Goal: Task Accomplishment & Management: Use online tool/utility

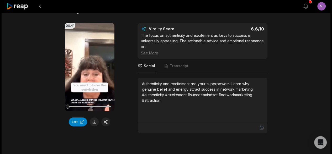
scroll to position [1458, 0]
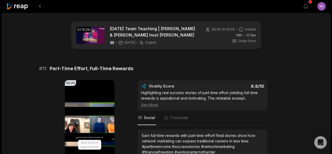
scroll to position [23, 0]
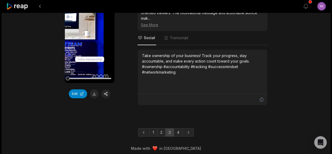
scroll to position [1480, 0]
click at [181, 128] on link "4" at bounding box center [178, 132] width 9 height 8
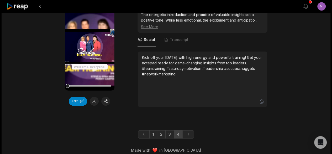
scroll to position [543, 0]
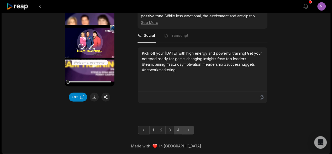
click at [186, 130] on icon "Next page" at bounding box center [188, 129] width 5 height 5
click at [150, 130] on link "1" at bounding box center [154, 130] width 8 height 8
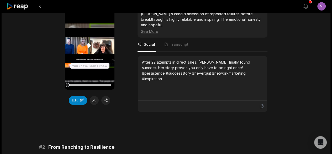
scroll to position [26, 0]
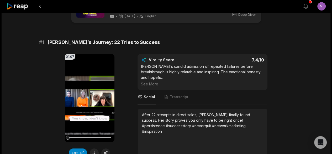
click at [147, 81] on div "See More" at bounding box center [202, 84] width 123 height 6
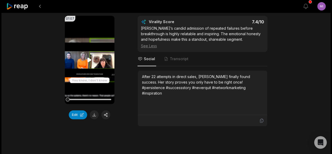
scroll to position [53, 0]
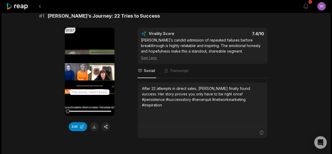
click at [89, 73] on icon at bounding box center [90, 71] width 4 height 4
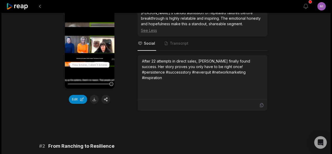
scroll to position [79, 0]
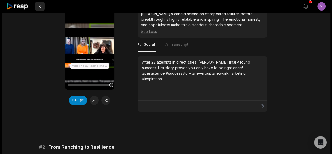
click at [39, 8] on button at bounding box center [39, 6] width 9 height 9
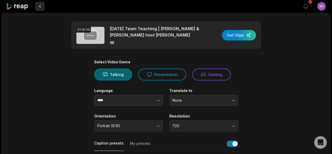
click at [39, 6] on button at bounding box center [39, 6] width 9 height 9
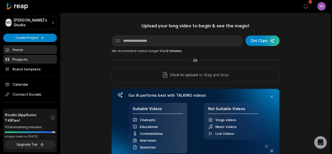
click at [22, 58] on link "Projects" at bounding box center [30, 59] width 54 height 9
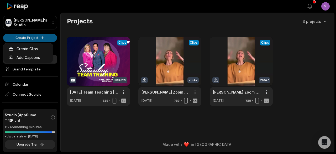
click at [26, 39] on html "MS [PERSON_NAME]'s Studio Create Project Home Projects Brand template Calendar …" at bounding box center [168, 77] width 336 height 154
click at [52, 53] on div "Create Clips Add Captions" at bounding box center [28, 53] width 50 height 20
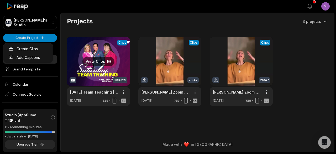
click at [73, 45] on html "MS [PERSON_NAME]'s Studio Create Project Home Projects Brand template Calendar …" at bounding box center [168, 77] width 336 height 154
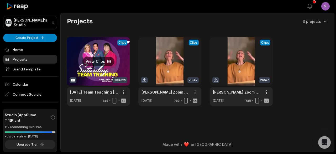
click at [124, 92] on html "MS [PERSON_NAME]'s Studio Create Project Home Projects Brand template Calendar …" at bounding box center [168, 77] width 336 height 154
click at [91, 91] on html "MS [PERSON_NAME]'s Studio Create Project Home Projects Brand template Calendar …" at bounding box center [168, 77] width 336 height 154
click at [99, 63] on link at bounding box center [98, 71] width 63 height 69
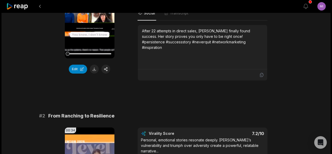
scroll to position [53, 0]
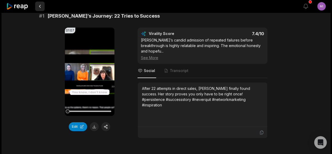
click at [39, 6] on button at bounding box center [39, 6] width 9 height 9
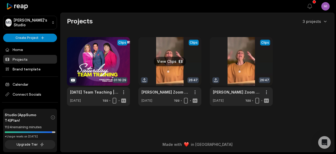
click at [166, 66] on link at bounding box center [169, 71] width 63 height 69
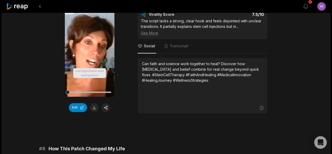
scroll to position [657, 0]
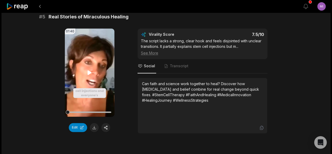
click at [75, 107] on div at bounding box center [90, 111] width 44 height 9
click at [91, 71] on icon at bounding box center [90, 72] width 4 height 4
click at [96, 111] on div at bounding box center [90, 111] width 44 height 1
click at [107, 111] on div at bounding box center [90, 111] width 44 height 1
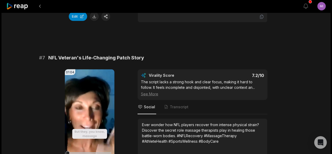
scroll to position [946, 0]
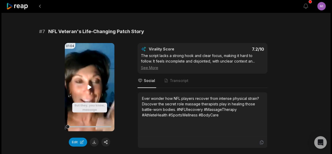
click at [66, 125] on div at bounding box center [68, 127] width 4 height 4
click at [70, 126] on div at bounding box center [90, 126] width 44 height 1
click at [70, 125] on div at bounding box center [70, 127] width 4 height 4
click at [88, 86] on icon at bounding box center [90, 87] width 4 height 4
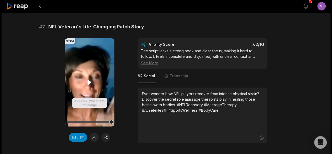
scroll to position [951, 0]
click at [41, 8] on button at bounding box center [39, 6] width 9 height 9
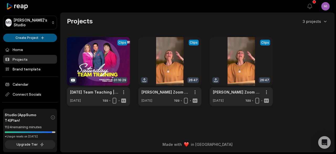
click at [28, 38] on html "MS Mike's Studio Create Project Home Projects Brand template Calendar Connect S…" at bounding box center [168, 77] width 336 height 154
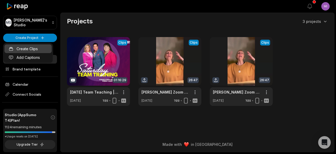
click at [28, 48] on link "Create Clips" at bounding box center [27, 48] width 47 height 9
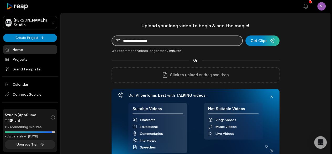
click at [132, 41] on input at bounding box center [177, 40] width 131 height 11
paste input "**********"
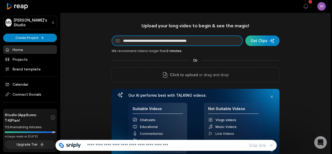
type input "**********"
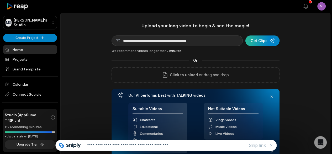
click at [256, 40] on div "submit" at bounding box center [263, 40] width 34 height 11
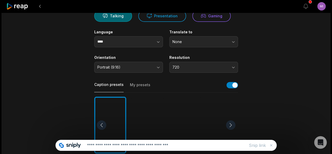
scroll to position [79, 0]
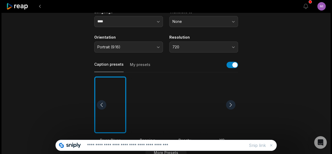
click at [184, 91] on div at bounding box center [185, 104] width 32 height 57
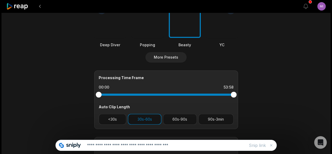
scroll to position [184, 0]
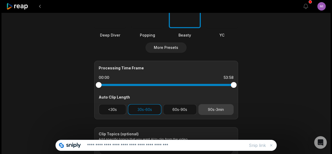
click at [211, 114] on button "90s-3min" at bounding box center [216, 109] width 35 height 11
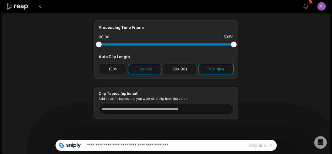
scroll to position [227, 0]
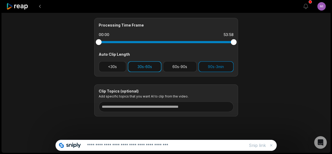
click at [159, 62] on button "30s-60s" at bounding box center [145, 66] width 34 height 11
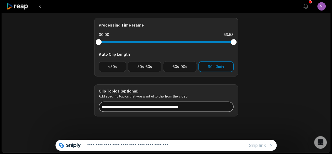
click at [164, 107] on input at bounding box center [166, 106] width 135 height 11
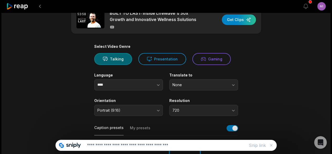
scroll to position [0, 0]
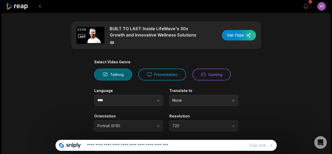
type input "***"
click at [123, 71] on button "Talking" at bounding box center [113, 75] width 38 height 12
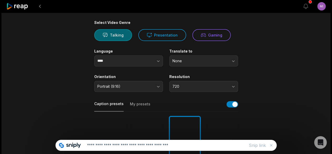
scroll to position [53, 0]
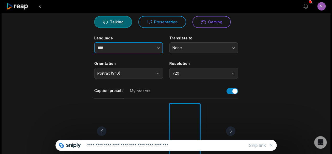
click at [133, 46] on button "button" at bounding box center [148, 47] width 30 height 11
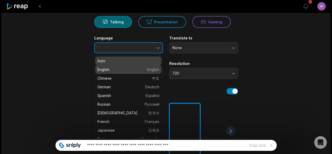
type input "*******"
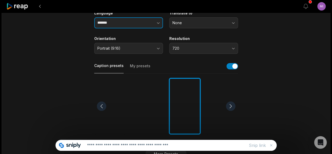
scroll to position [79, 0]
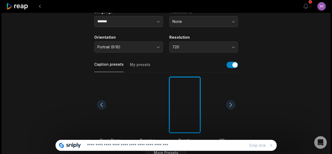
click at [187, 93] on div at bounding box center [185, 104] width 32 height 57
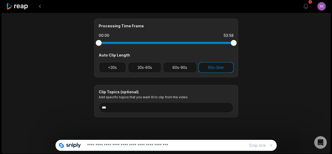
scroll to position [227, 0]
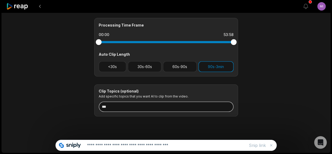
click at [144, 104] on input "***" at bounding box center [166, 106] width 135 height 11
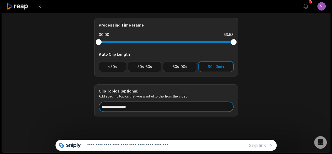
type input "**********"
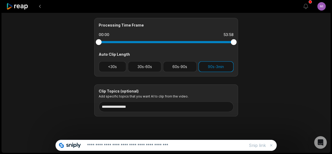
click at [272, 144] on icon at bounding box center [271, 145] width 4 height 4
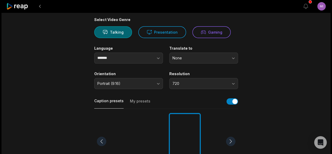
scroll to position [0, 0]
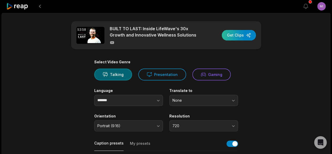
click at [236, 34] on div "button" at bounding box center [239, 35] width 34 height 11
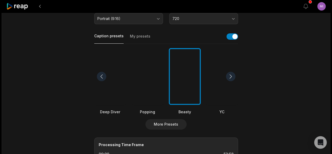
scroll to position [131, 0]
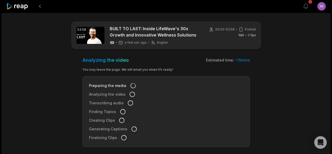
scroll to position [2, 0]
